Goal: Navigation & Orientation: Go to known website

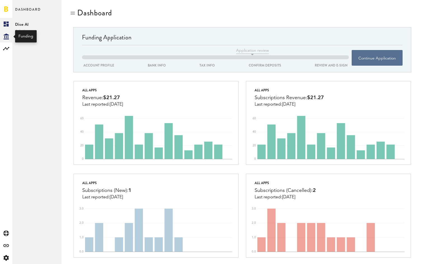
click at [7, 37] on icon "Created with Sketch." at bounding box center [6, 37] width 5 height 6
click at [5, 39] on icon at bounding box center [6, 37] width 5 height 6
click at [7, 9] on link at bounding box center [6, 9] width 4 height 6
click at [7, 36] on icon "Created with Sketch." at bounding box center [6, 37] width 5 height 6
click at [30, 23] on link "Overview" at bounding box center [36, 24] width 49 height 12
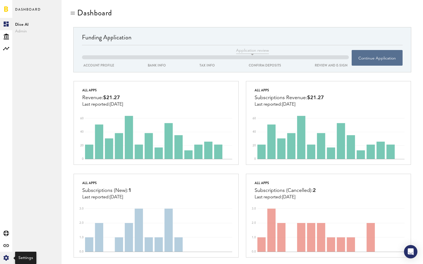
click at [6, 254] on div "Created with Sketch." at bounding box center [6, 258] width 12 height 12
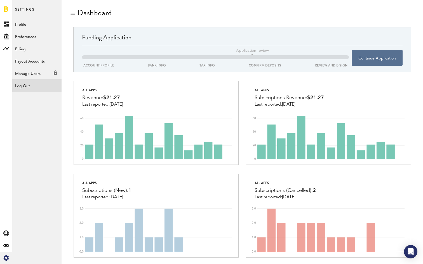
click at [29, 88] on div "Log Out" at bounding box center [36, 84] width 49 height 10
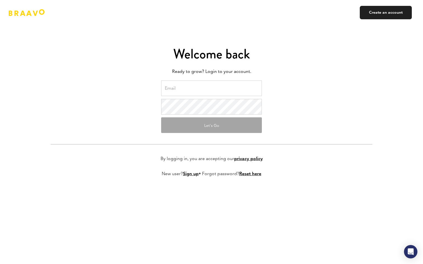
type input "pxd@diceapp.co"
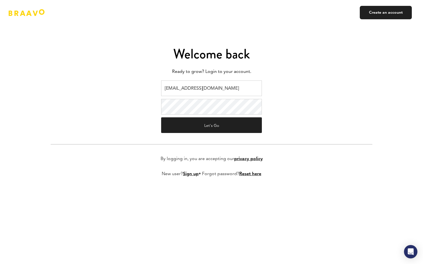
click at [20, 12] on link at bounding box center [27, 12] width 36 height 7
